Goal: Task Accomplishment & Management: Manage account settings

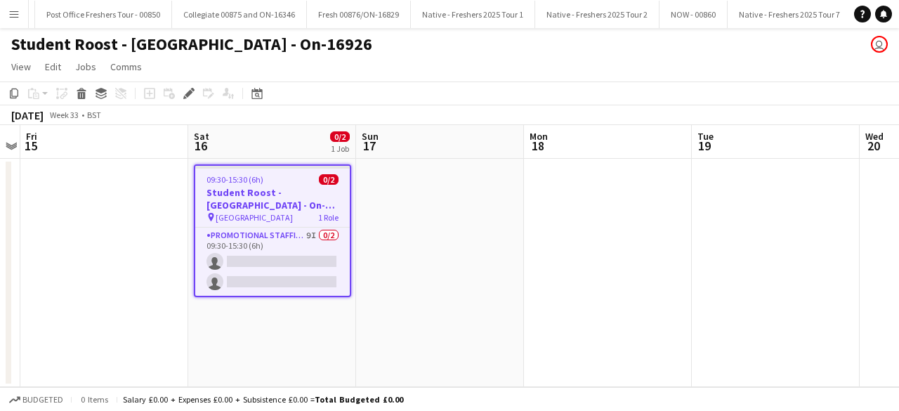
scroll to position [0, 21249]
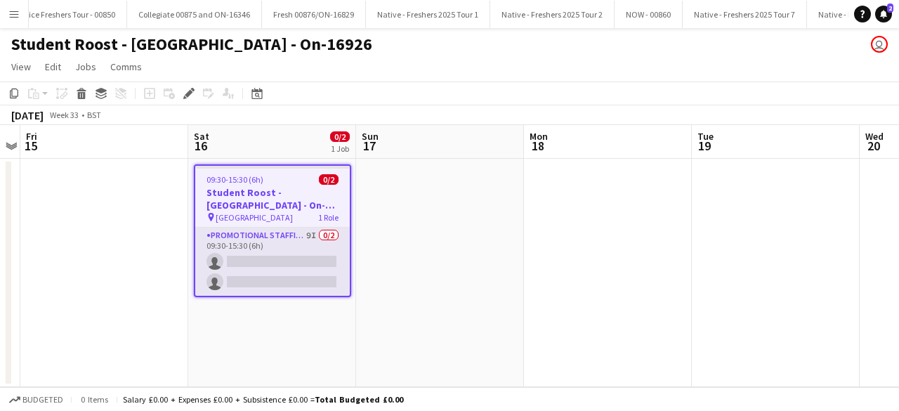
click at [303, 266] on app-card-role "Promotional Staffing (Brand Ambassadors) 9I 0/2 09:30-15:30 (6h) single-neutral…" at bounding box center [272, 261] width 154 height 68
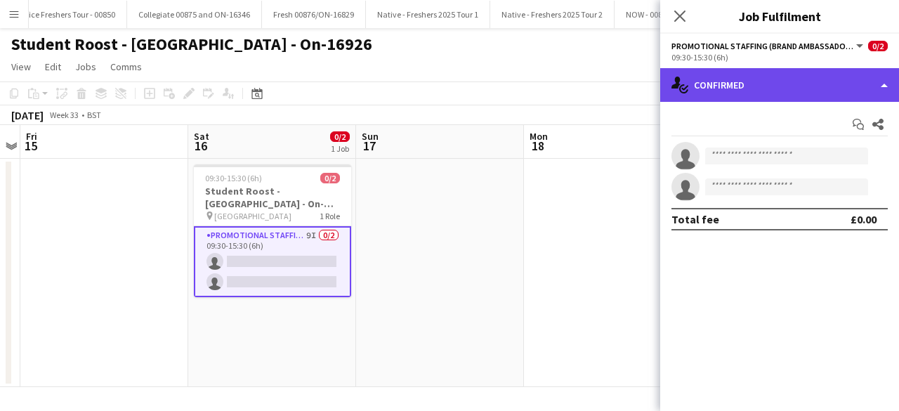
click at [763, 96] on div "single-neutral-actions-check-2 Confirmed" at bounding box center [779, 85] width 239 height 34
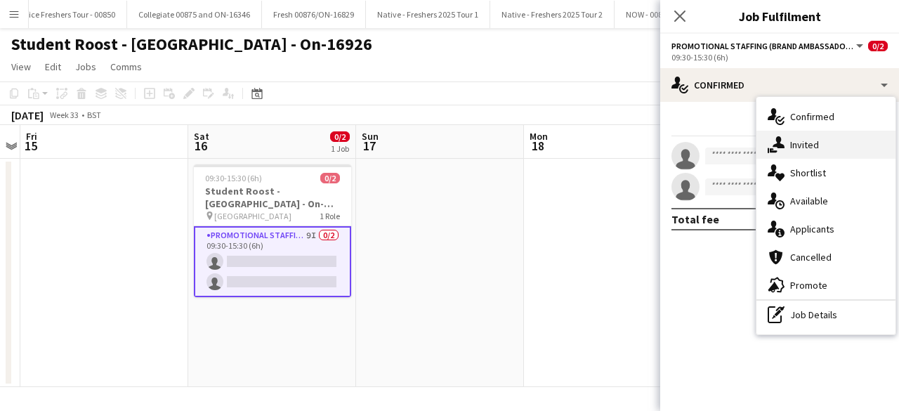
click at [842, 134] on div "single-neutral-actions-share-1 Invited" at bounding box center [825, 145] width 139 height 28
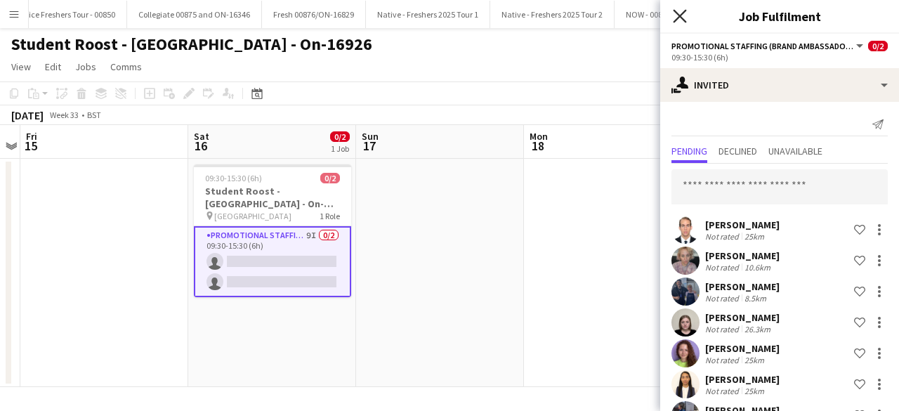
click at [675, 15] on icon "Close pop-in" at bounding box center [679, 15] width 13 height 13
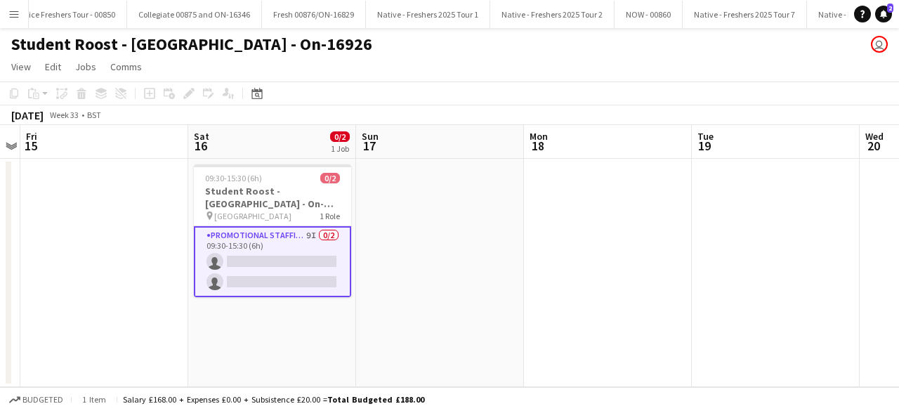
click at [465, 263] on app-date-cell at bounding box center [440, 273] width 168 height 228
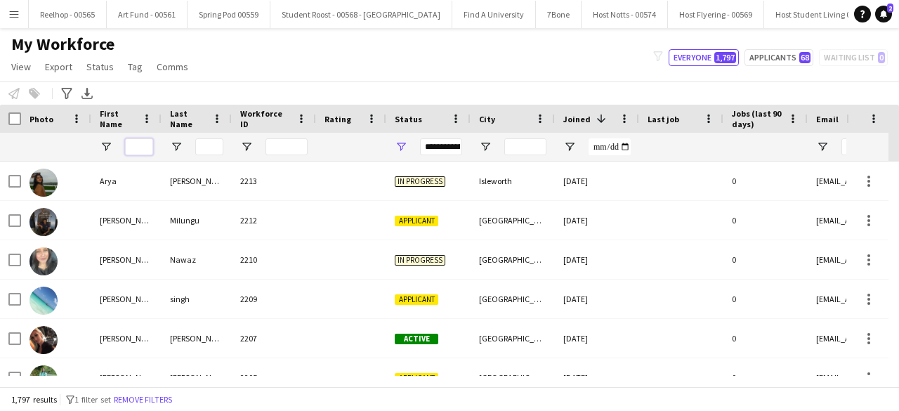
click at [137, 145] on input "First Name Filter Input" at bounding box center [139, 146] width 28 height 17
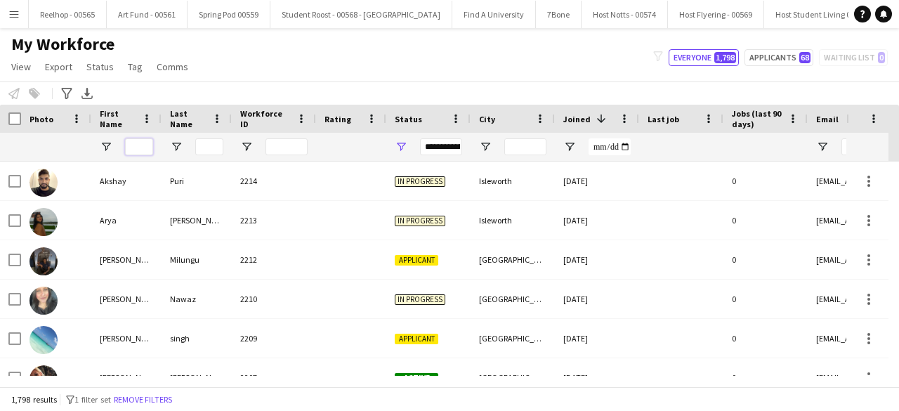
click at [138, 143] on input "First Name Filter Input" at bounding box center [139, 146] width 28 height 17
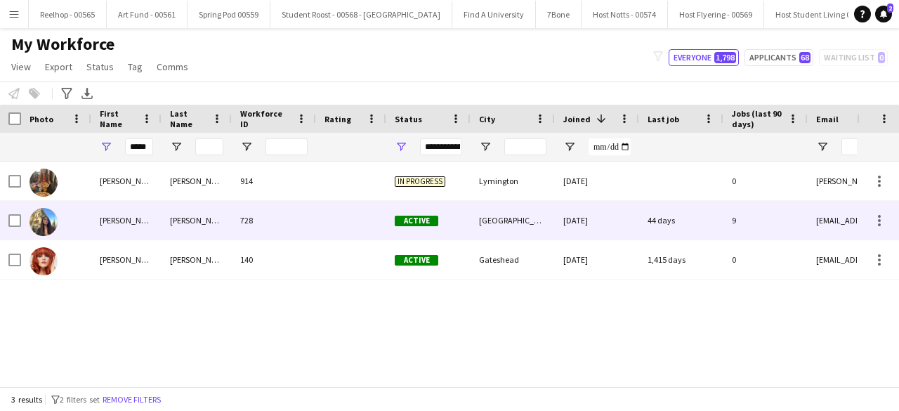
click at [225, 211] on div "Durston - Heseltine" at bounding box center [196, 220] width 70 height 39
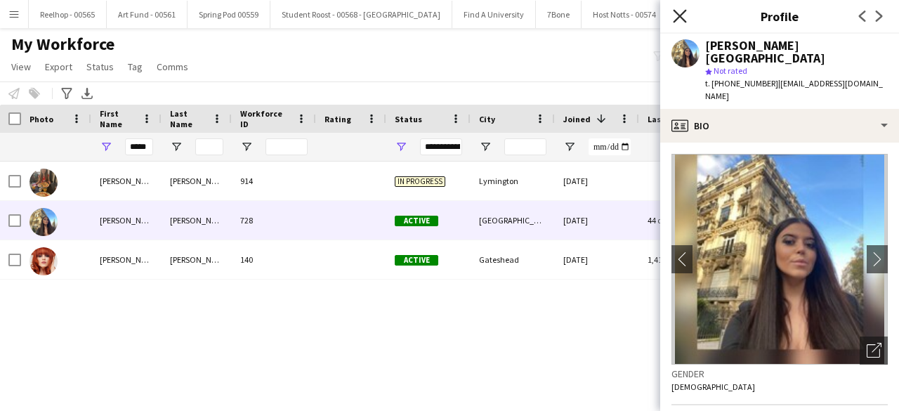
click at [681, 14] on icon at bounding box center [679, 15] width 13 height 13
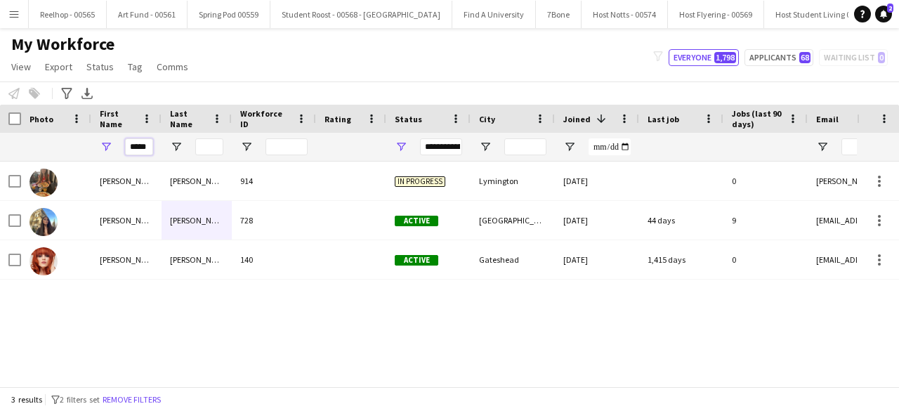
drag, startPoint x: 139, startPoint y: 148, endPoint x: 119, endPoint y: 145, distance: 20.0
click at [119, 145] on div "*****" at bounding box center [126, 147] width 70 height 28
type input "*"
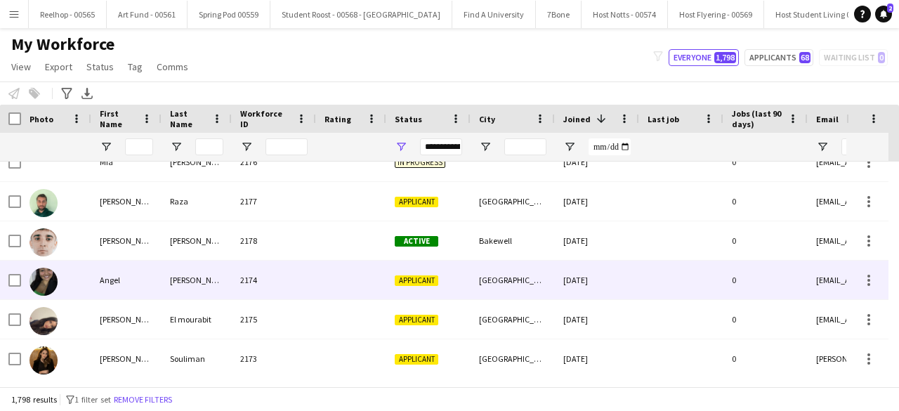
click at [314, 293] on div "2174" at bounding box center [274, 279] width 84 height 39
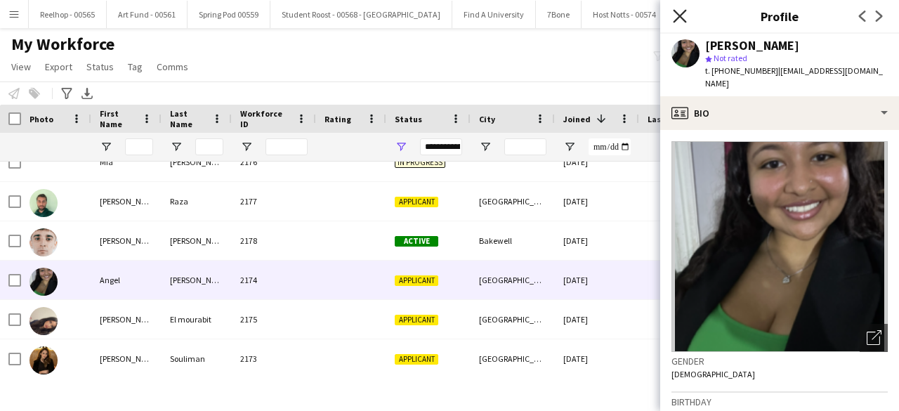
click at [681, 19] on icon at bounding box center [679, 15] width 13 height 13
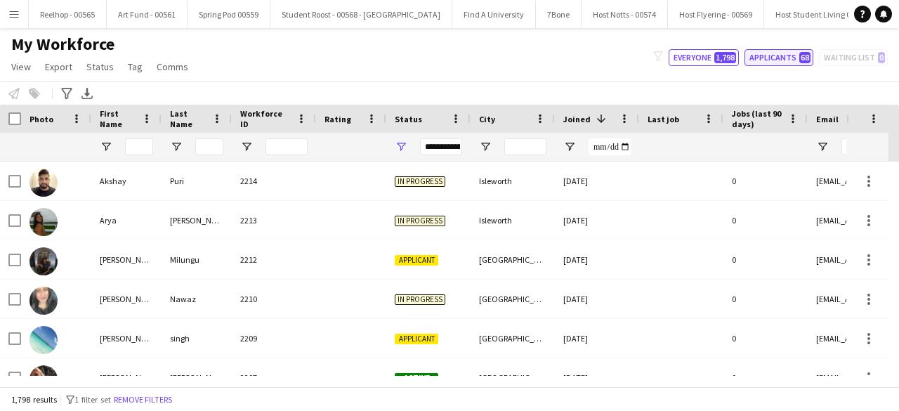
click at [772, 53] on button "Applicants 68" at bounding box center [778, 57] width 69 height 17
type input "**********"
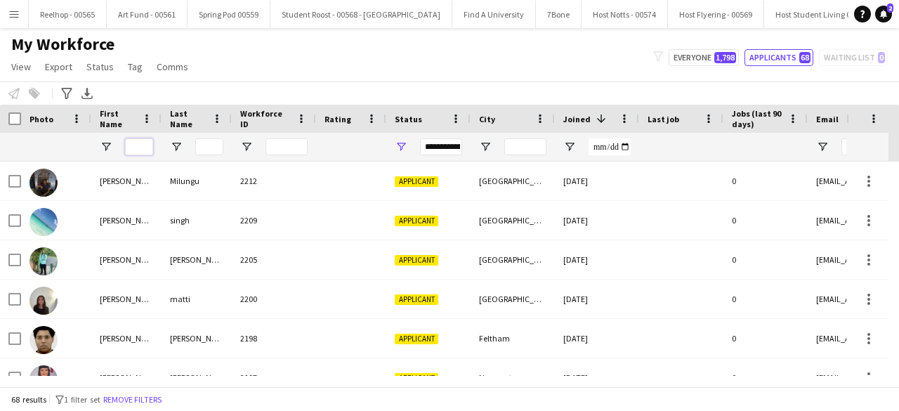
click at [133, 148] on input "First Name Filter Input" at bounding box center [139, 146] width 28 height 17
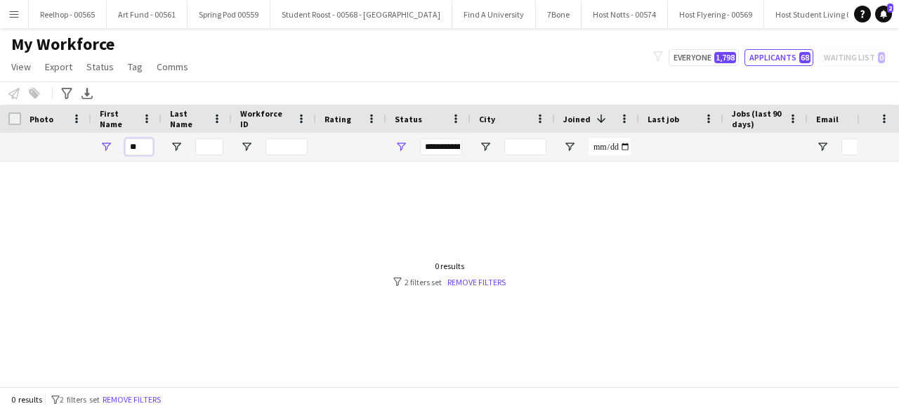
type input "*"
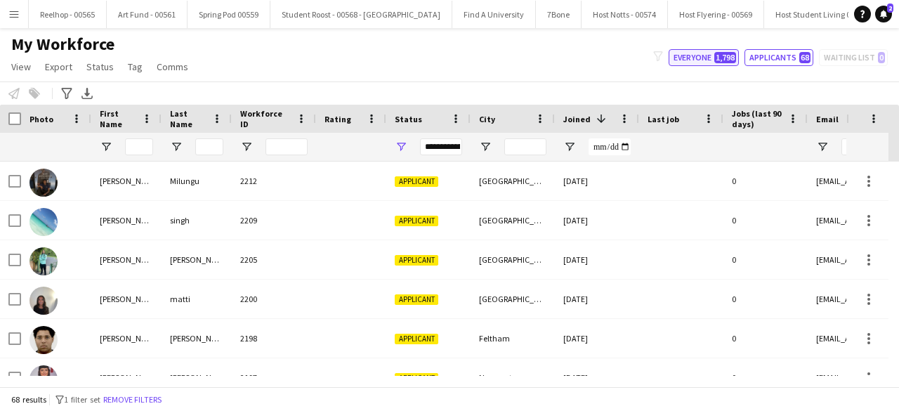
click at [691, 55] on button "Everyone 1,798" at bounding box center [703, 57] width 70 height 17
type input "**********"
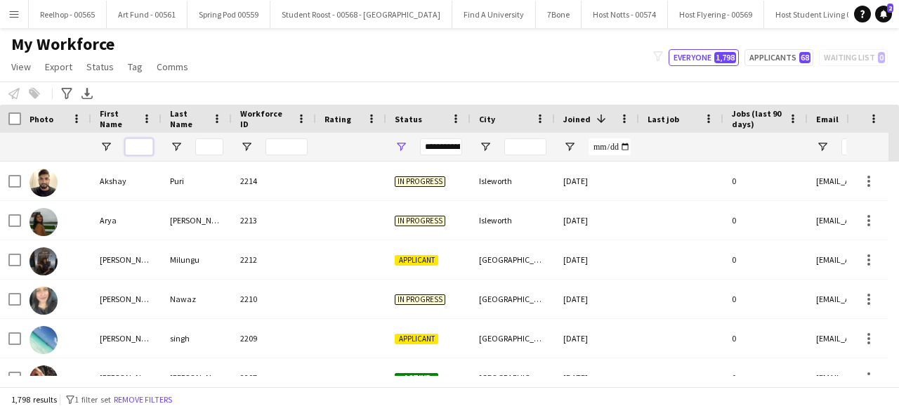
click at [133, 147] on input "First Name Filter Input" at bounding box center [139, 146] width 28 height 17
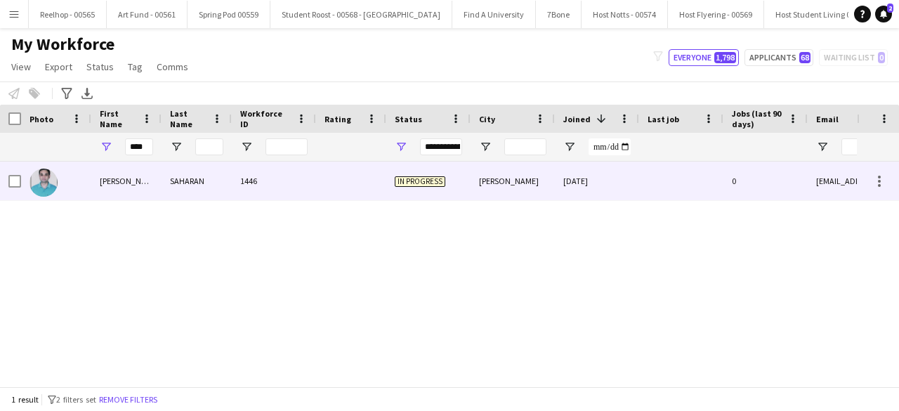
click at [292, 179] on div "1446" at bounding box center [274, 180] width 84 height 39
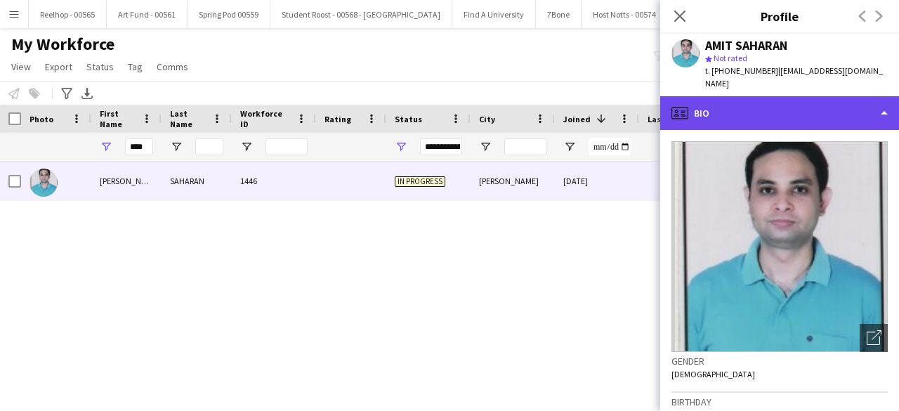
click at [835, 102] on div "profile Bio" at bounding box center [779, 113] width 239 height 34
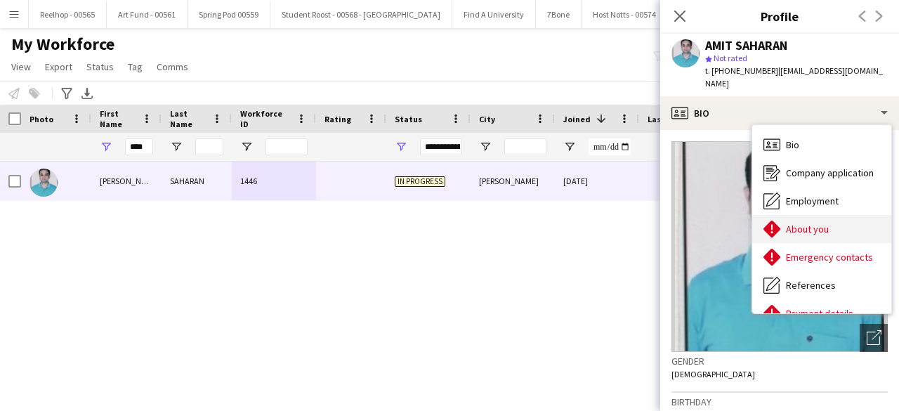
click at [828, 215] on div "About you About you" at bounding box center [821, 229] width 139 height 28
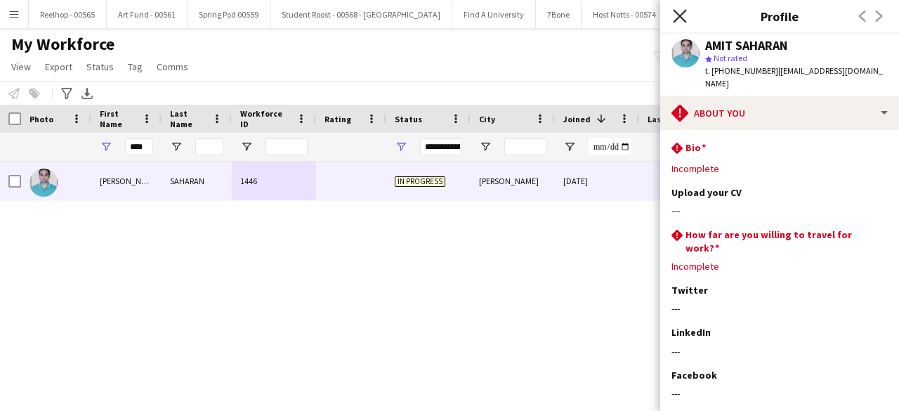
click at [680, 16] on icon at bounding box center [679, 15] width 13 height 13
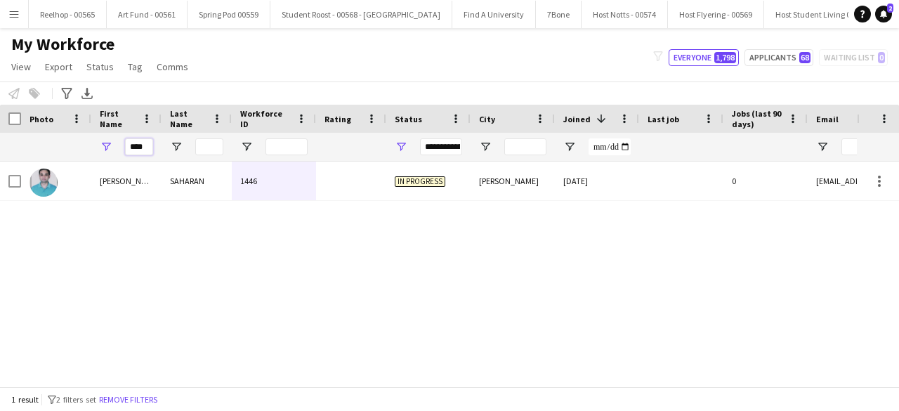
click at [150, 148] on input "****" at bounding box center [139, 146] width 28 height 17
type input "*"
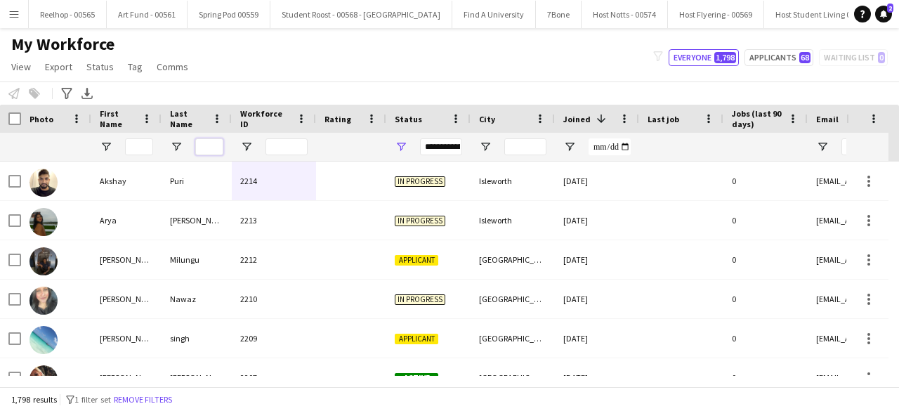
click at [206, 145] on input "Last Name Filter Input" at bounding box center [209, 146] width 28 height 17
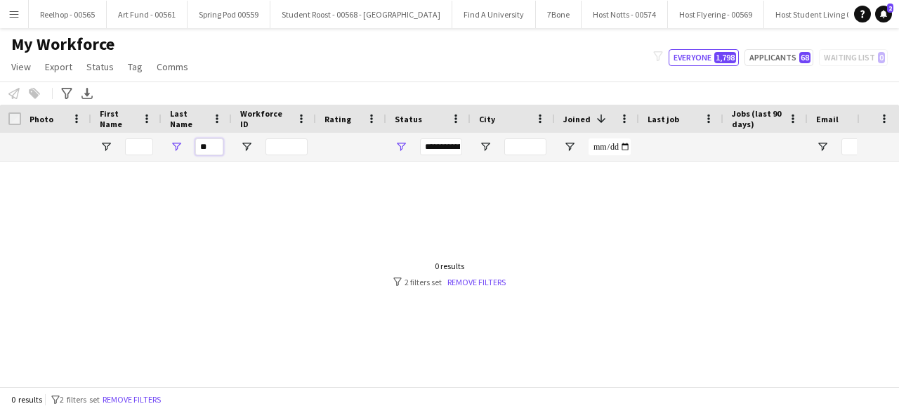
type input "*"
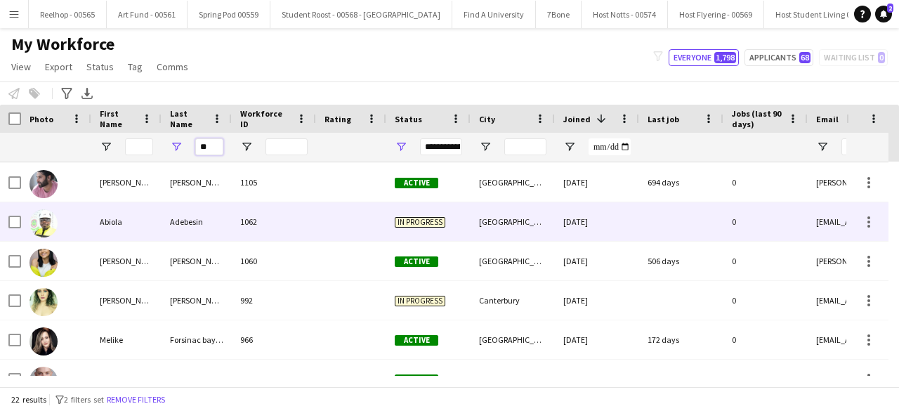
scroll to position [556, 0]
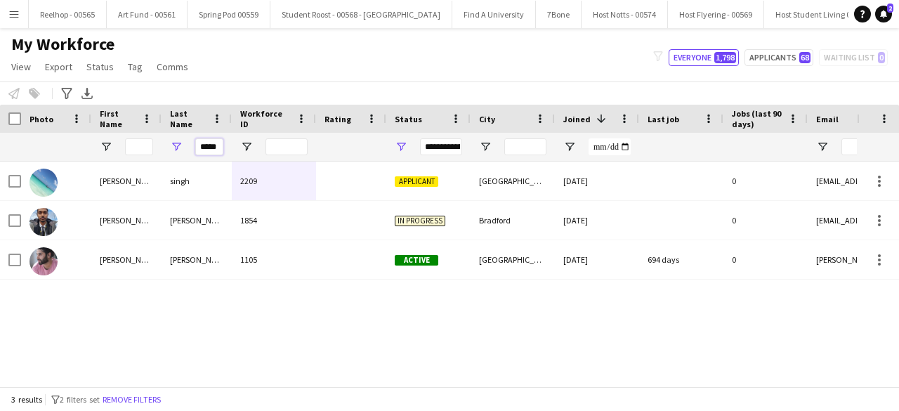
type input "*****"
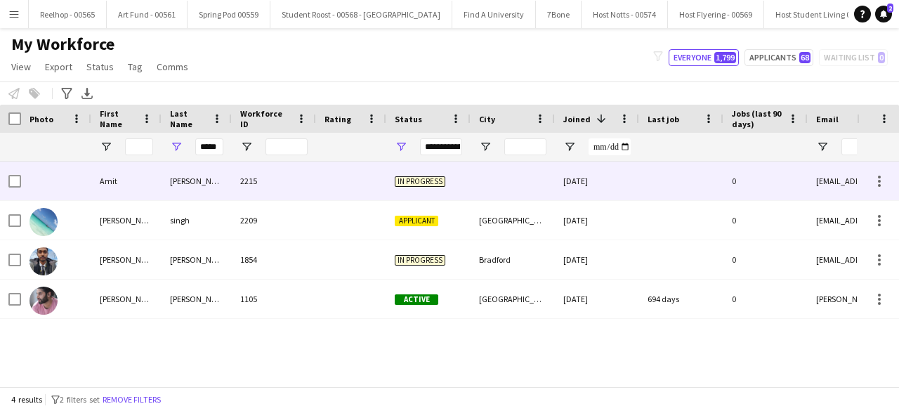
click at [317, 176] on div at bounding box center [351, 180] width 70 height 39
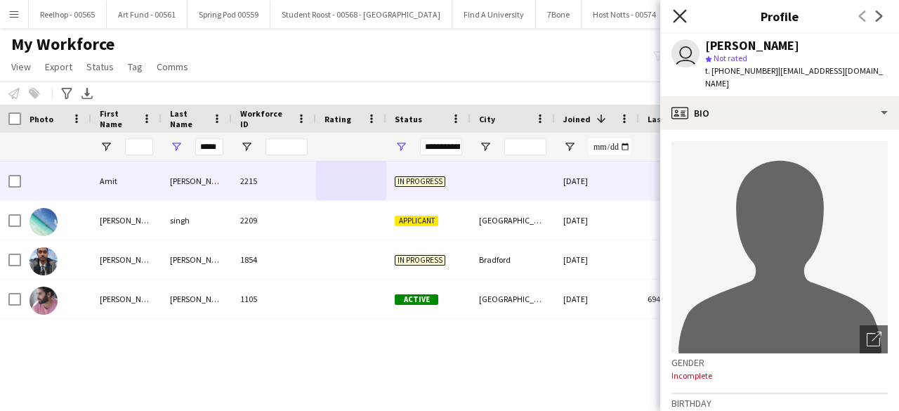
click at [679, 15] on icon at bounding box center [679, 15] width 13 height 13
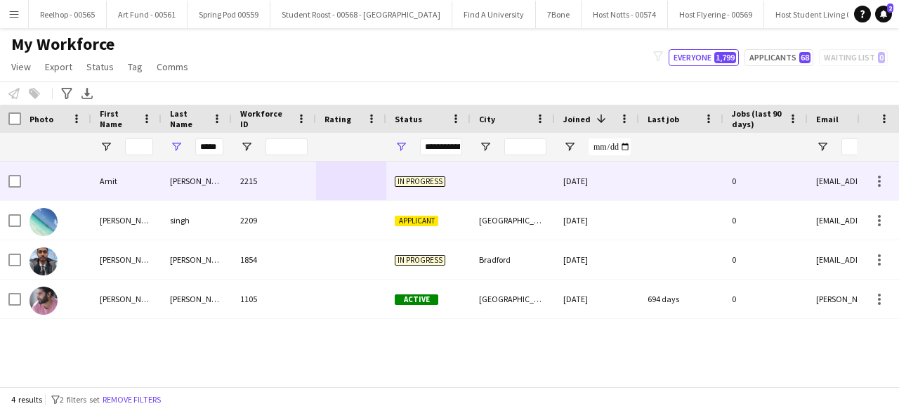
click at [303, 172] on div "2215" at bounding box center [274, 180] width 84 height 39
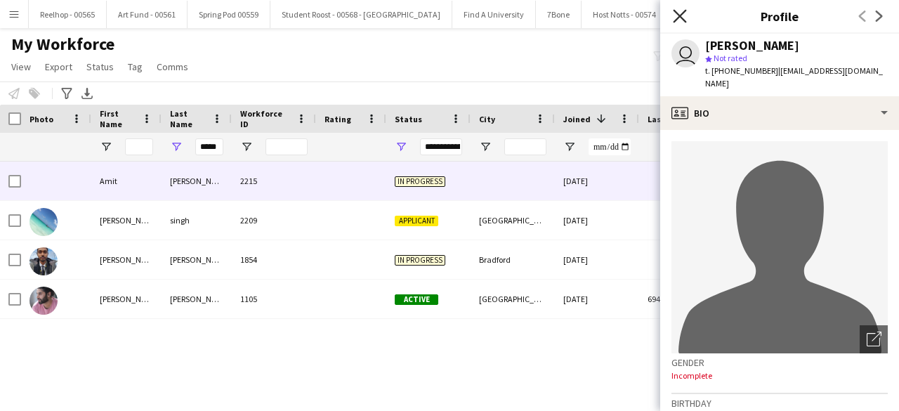
click at [684, 18] on icon "Close pop-in" at bounding box center [679, 15] width 13 height 13
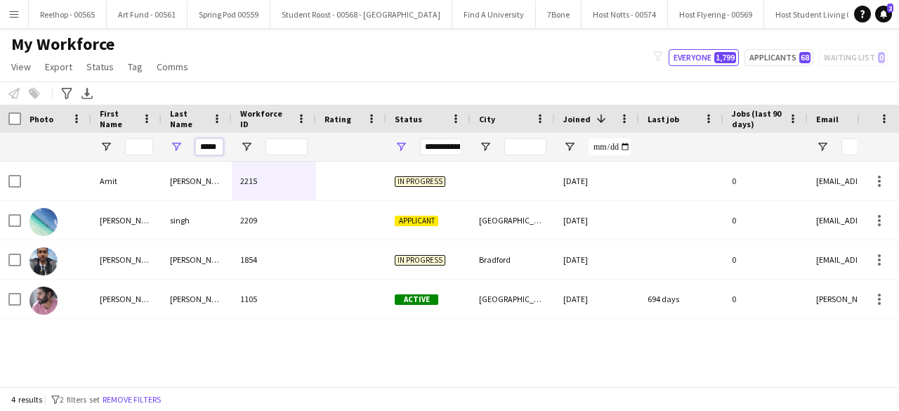
click at [220, 150] on input "*****" at bounding box center [209, 146] width 28 height 17
type input "*"
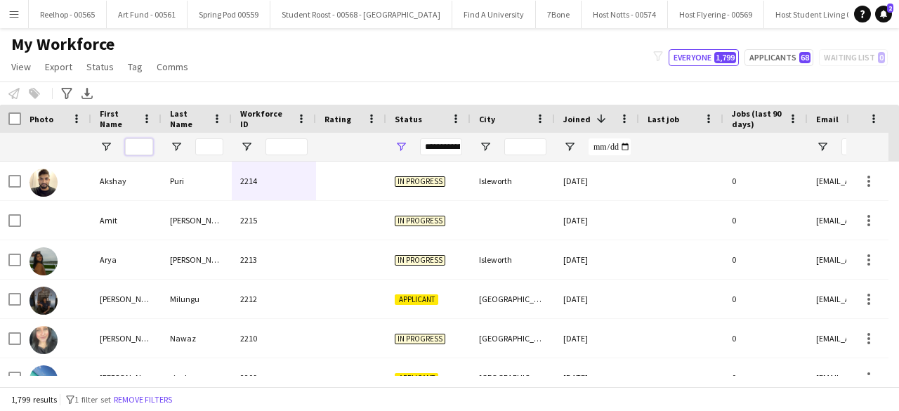
click at [133, 145] on input "First Name Filter Input" at bounding box center [139, 146] width 28 height 17
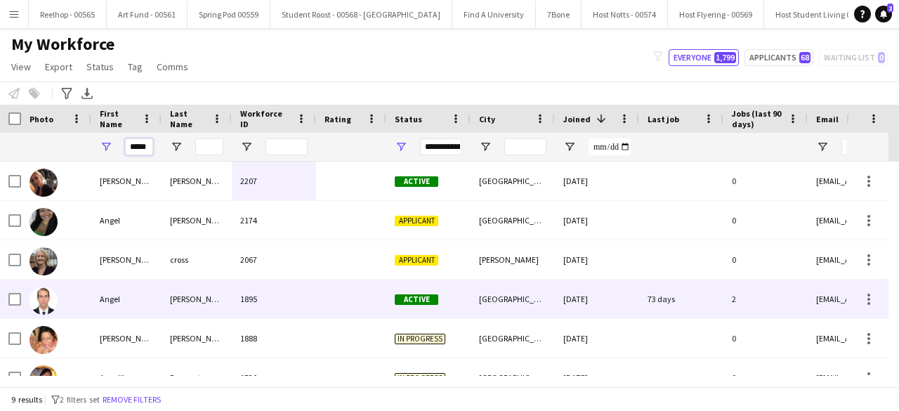
type input "*****"
click at [156, 292] on div "Angel" at bounding box center [126, 298] width 70 height 39
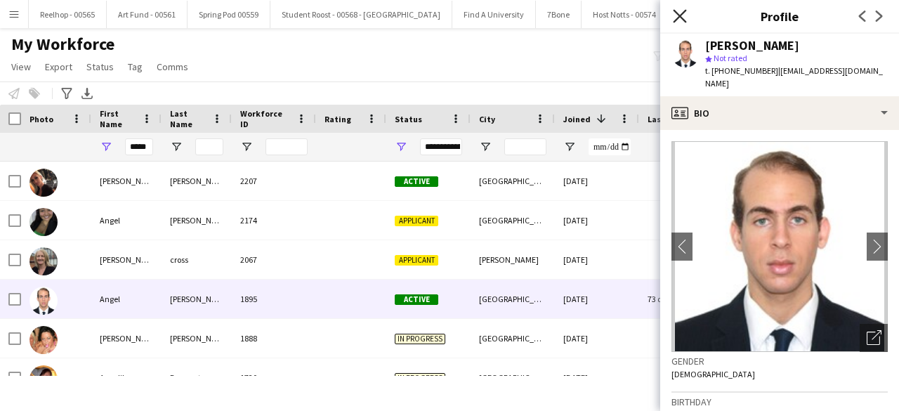
click at [680, 15] on icon at bounding box center [679, 15] width 13 height 13
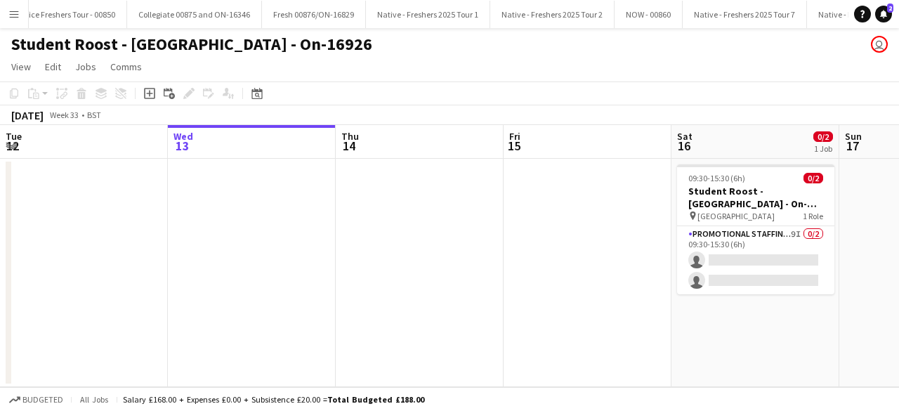
scroll to position [0, 483]
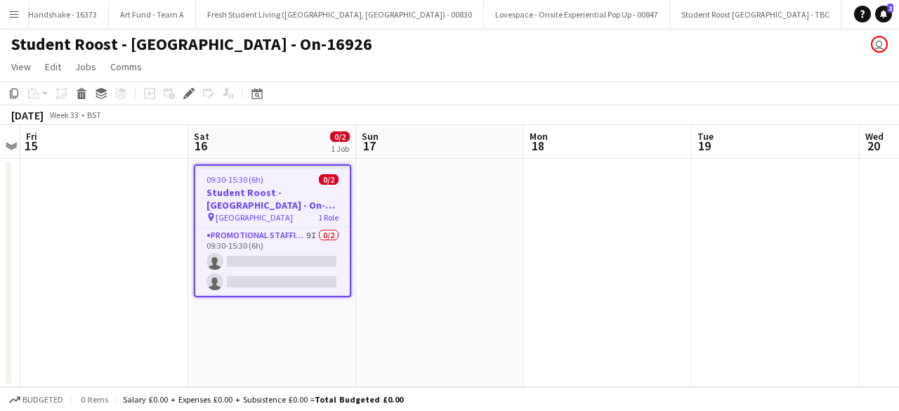
scroll to position [0, 21249]
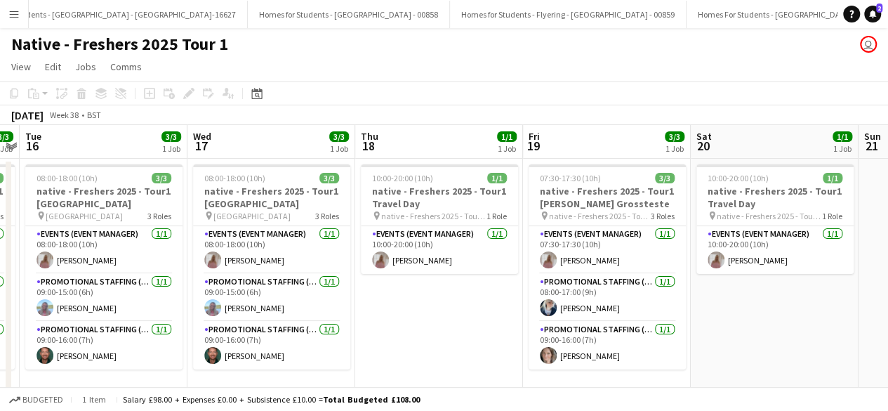
scroll to position [0, 301]
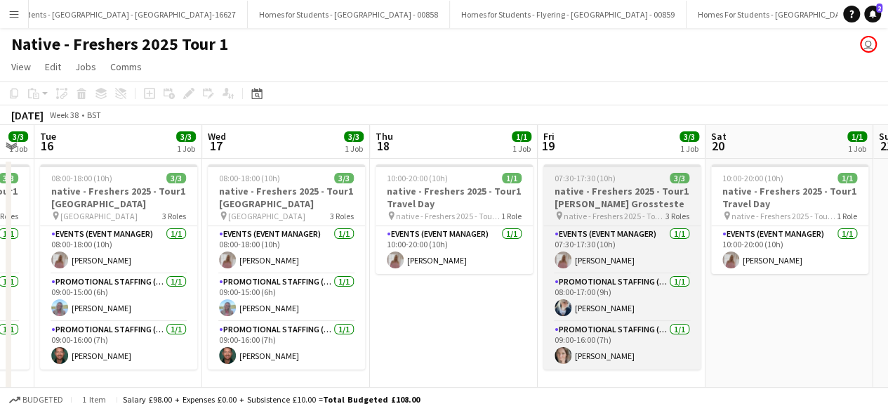
click at [656, 177] on div "07:30-17:30 (10h) 3/3" at bounding box center [621, 178] width 157 height 11
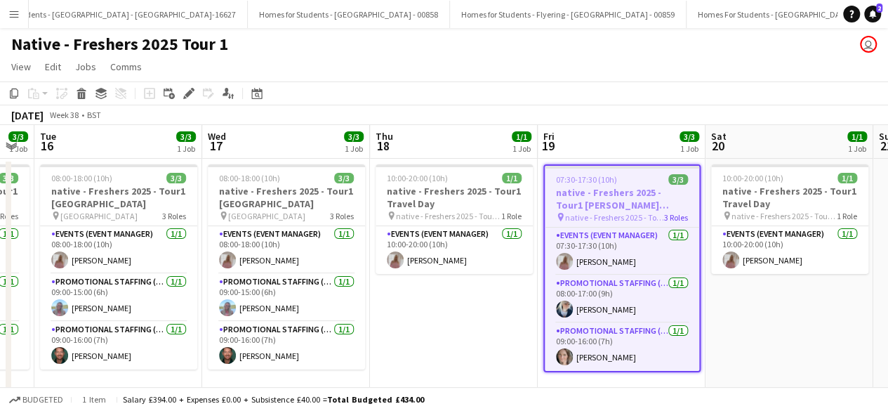
click at [656, 177] on div "07:30-17:30 (10h) 3/3" at bounding box center [622, 179] width 154 height 11
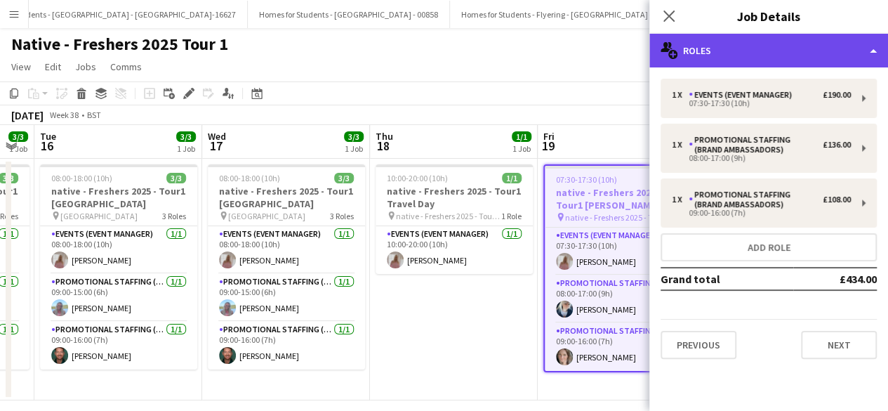
click at [796, 54] on div "multiple-users-add Roles" at bounding box center [768, 51] width 239 height 34
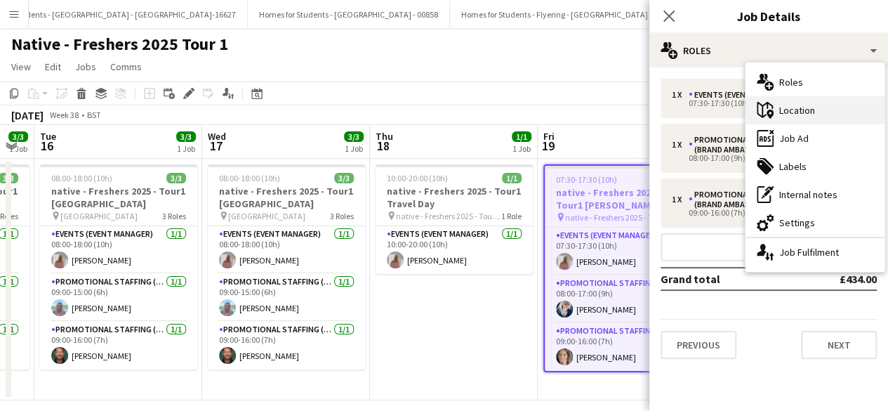
click at [809, 114] on div "maps-pin-1 Location" at bounding box center [815, 110] width 139 height 28
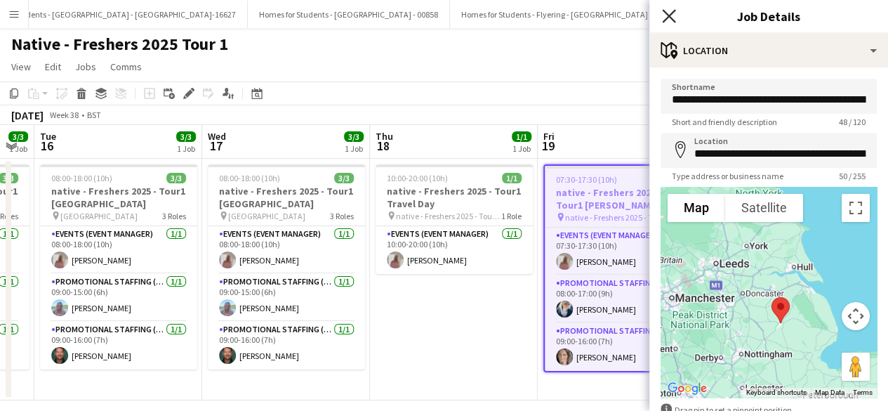
click at [663, 10] on icon at bounding box center [668, 15] width 13 height 13
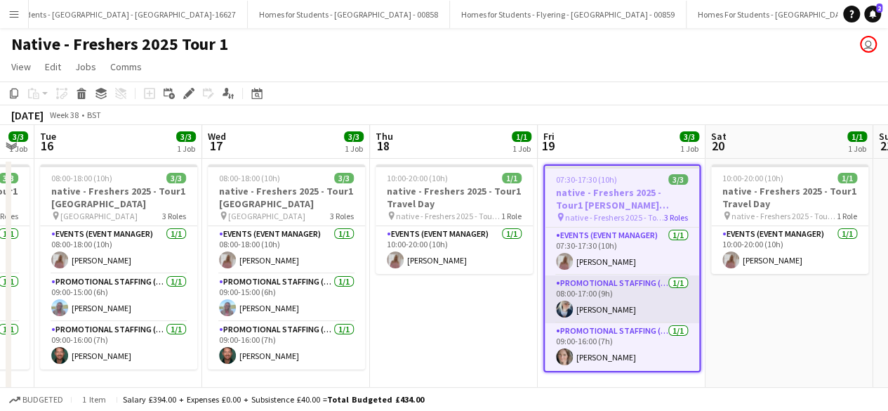
click at [622, 304] on app-card-role "Promotional Staffing (Brand Ambassadors) 1/1 08:00-17:00 (9h) Gemma Owen-Kendall" at bounding box center [622, 299] width 154 height 48
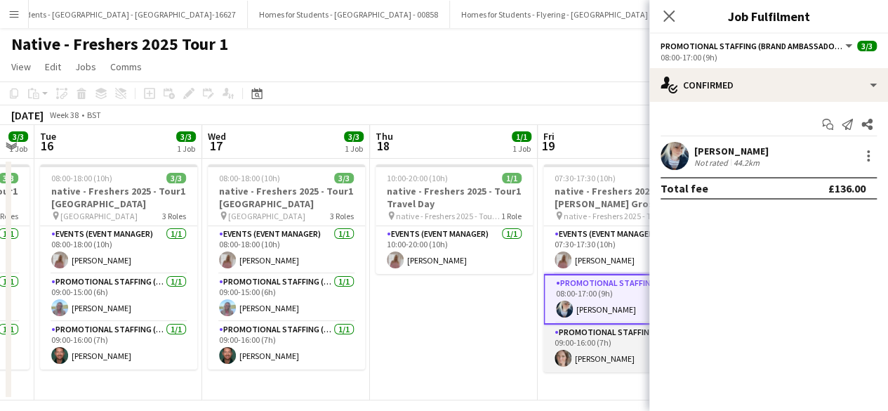
click at [625, 336] on app-card-role "Promotional Staffing (Brand Ambassadors) 1/1 09:00-16:00 (7h) Frankie Salkeld" at bounding box center [621, 348] width 157 height 48
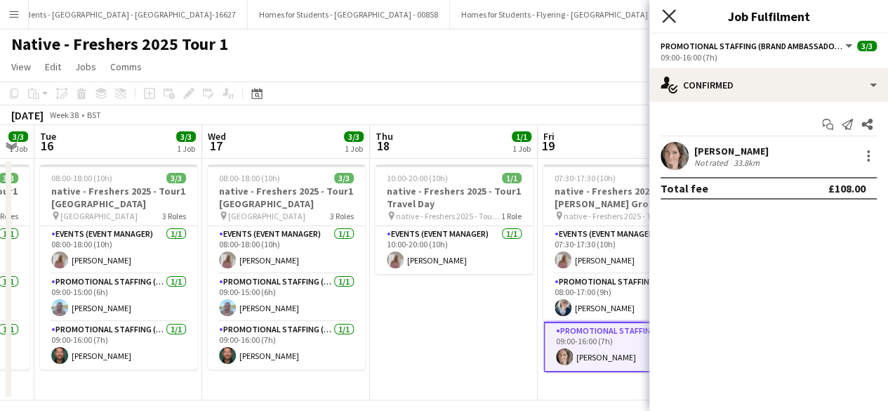
click at [670, 12] on icon "Close pop-in" at bounding box center [668, 15] width 13 height 13
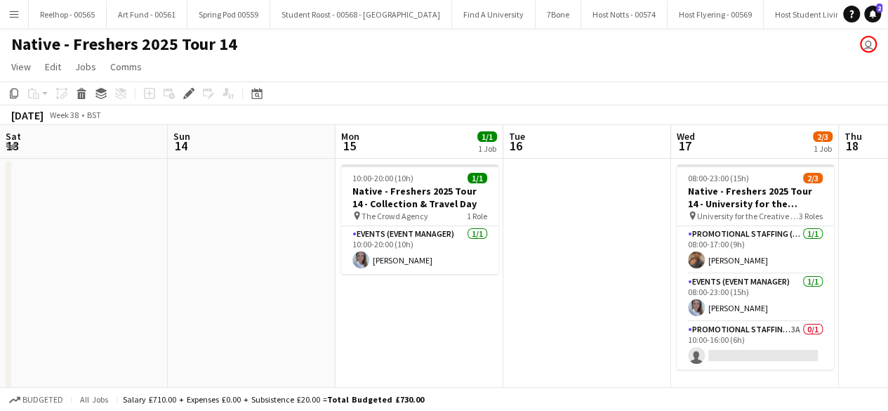
scroll to position [0, 483]
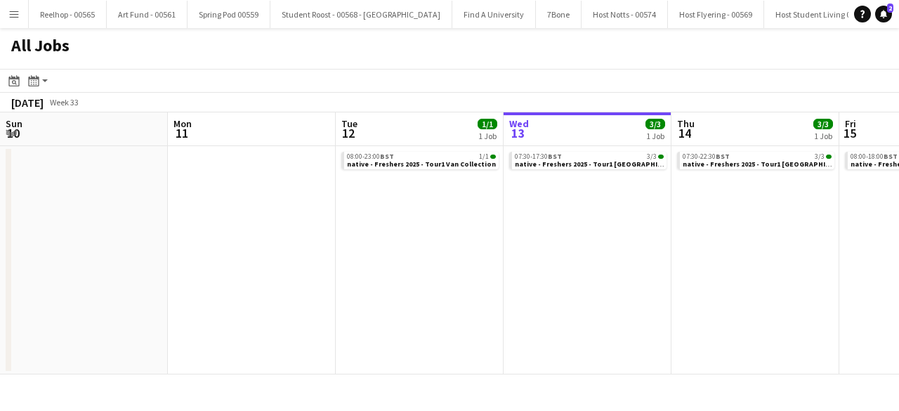
scroll to position [0, 336]
